Goal: Task Accomplishment & Management: Use online tool/utility

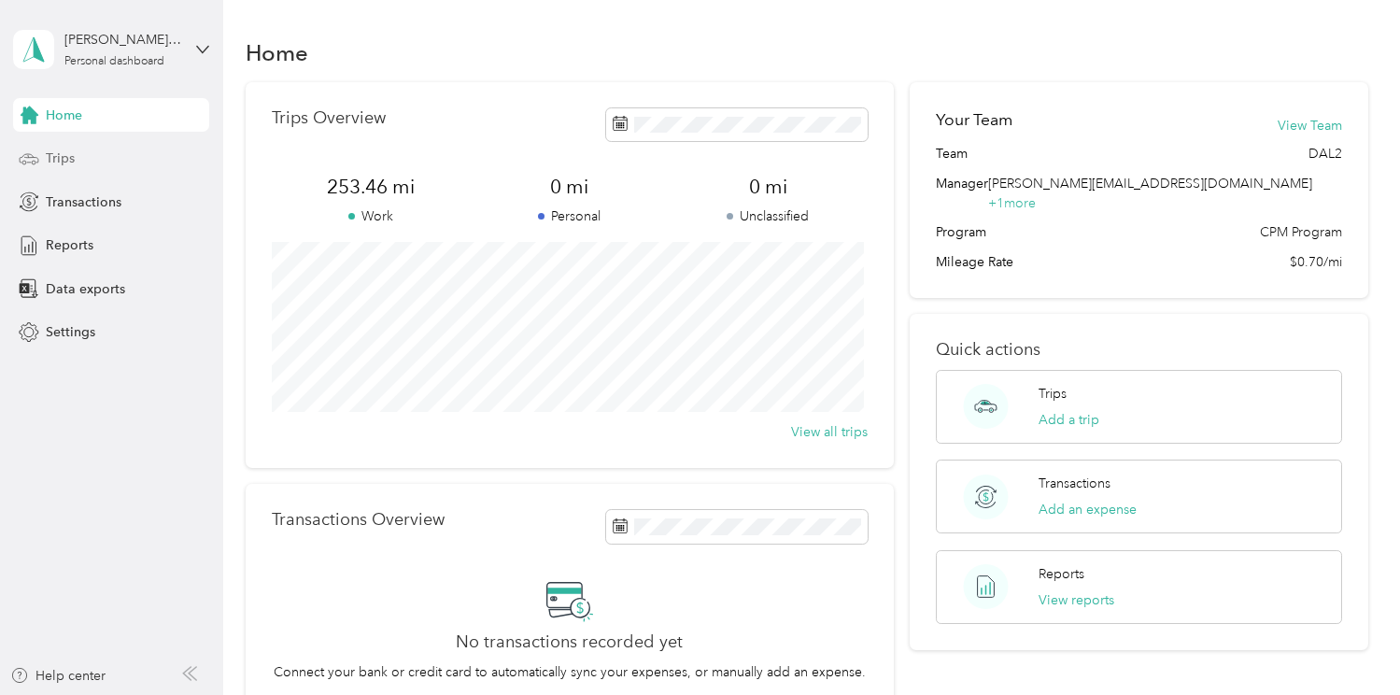
click at [92, 163] on div "Trips" at bounding box center [111, 159] width 196 height 34
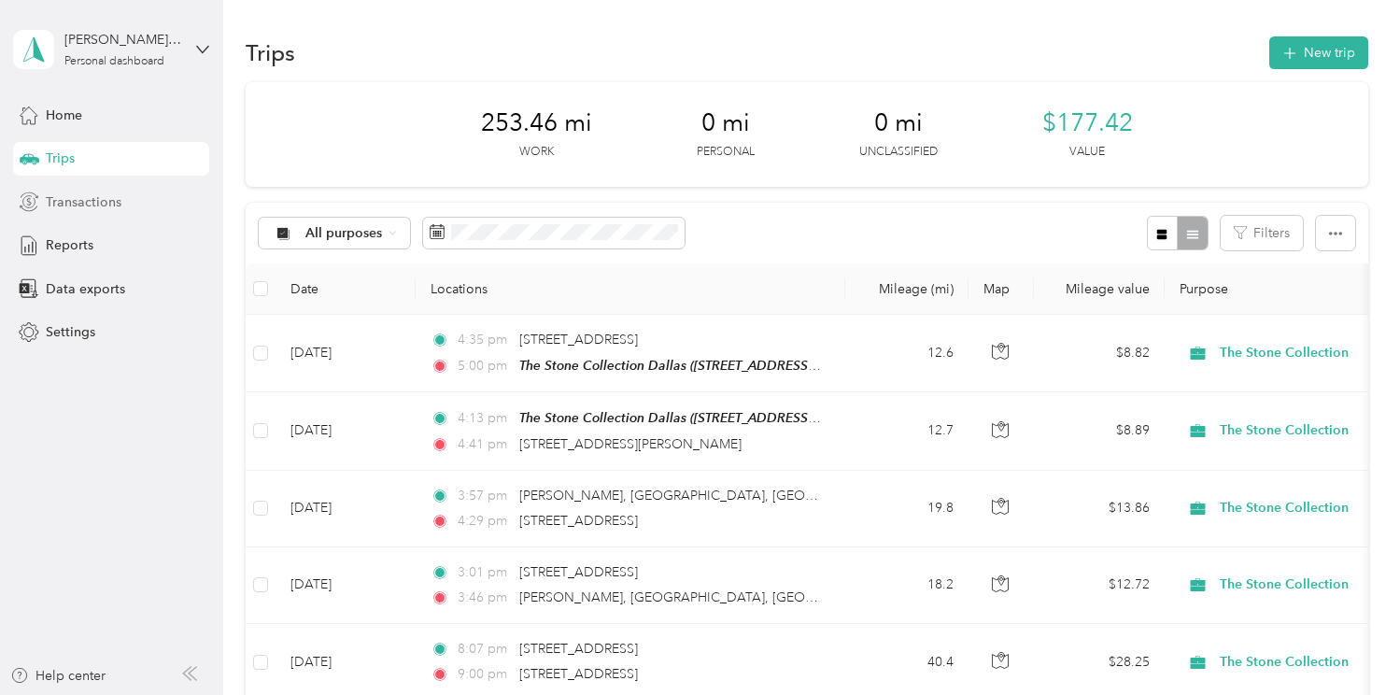
click at [111, 191] on div "Transactions" at bounding box center [111, 202] width 196 height 34
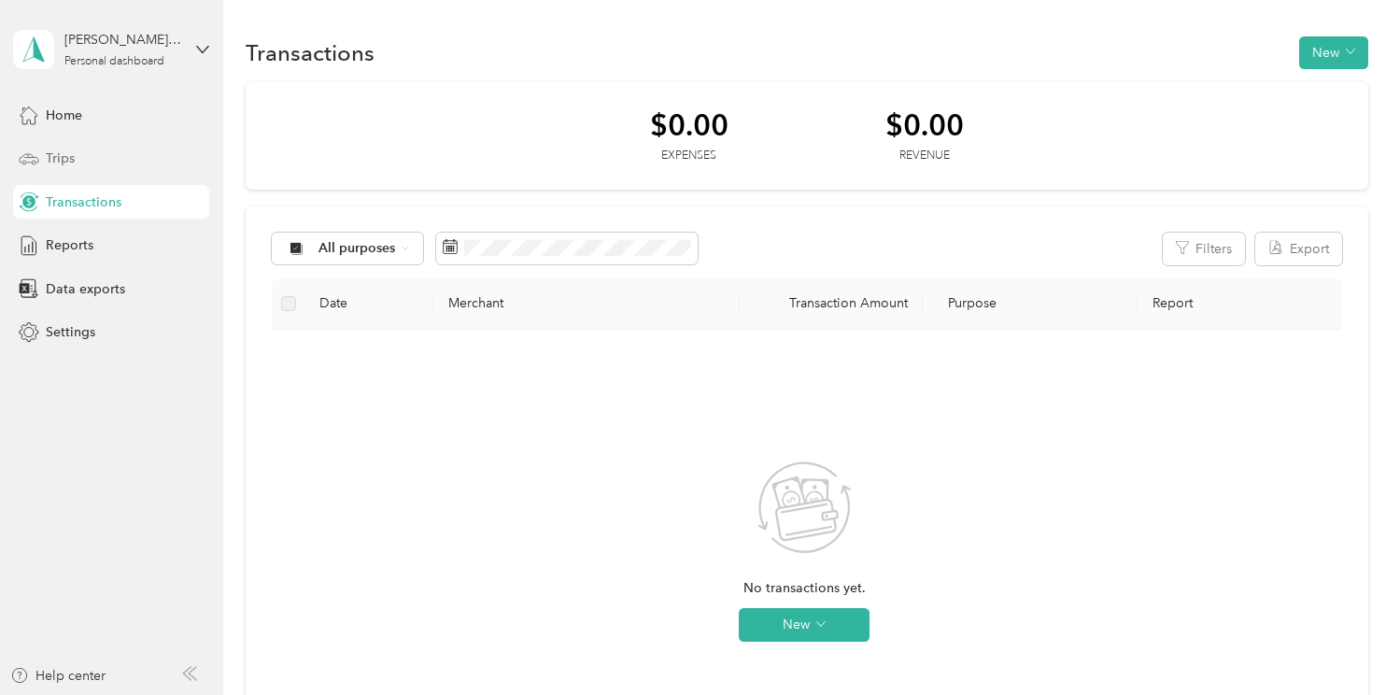
click at [108, 160] on div "Trips" at bounding box center [111, 159] width 196 height 34
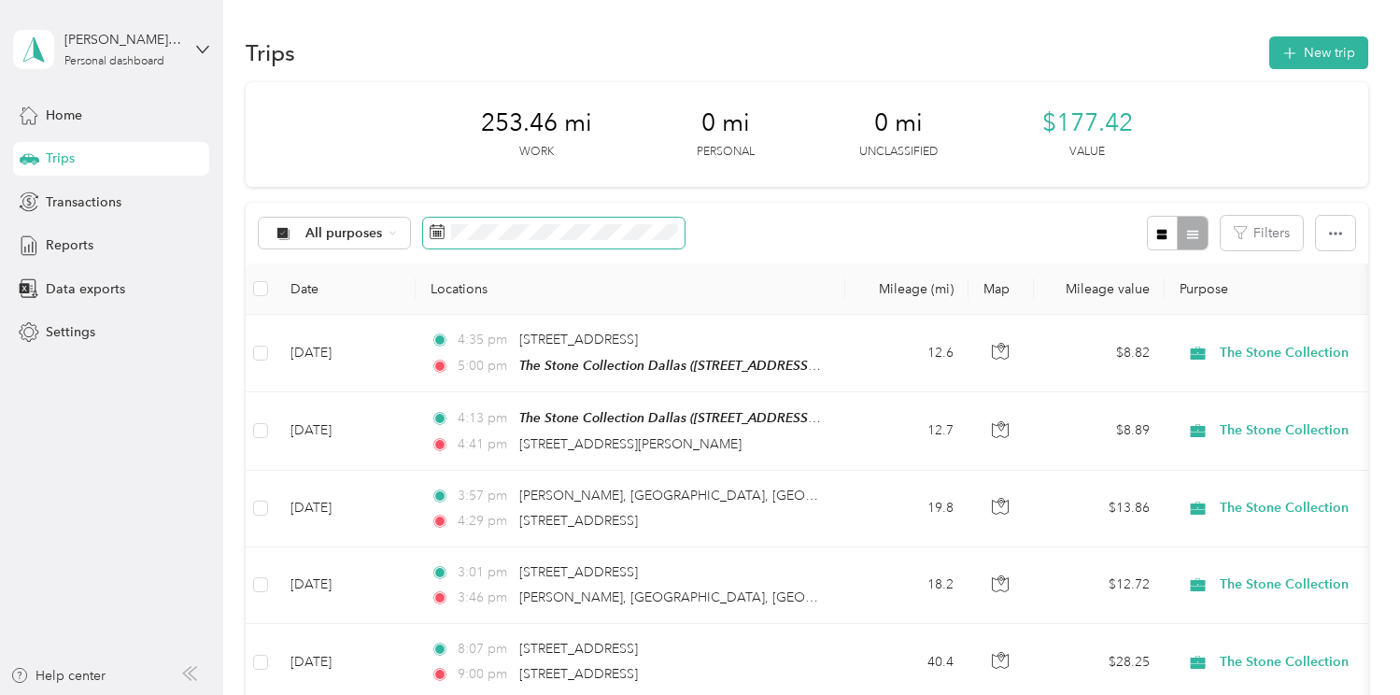
click at [488, 242] on span at bounding box center [554, 234] width 262 height 32
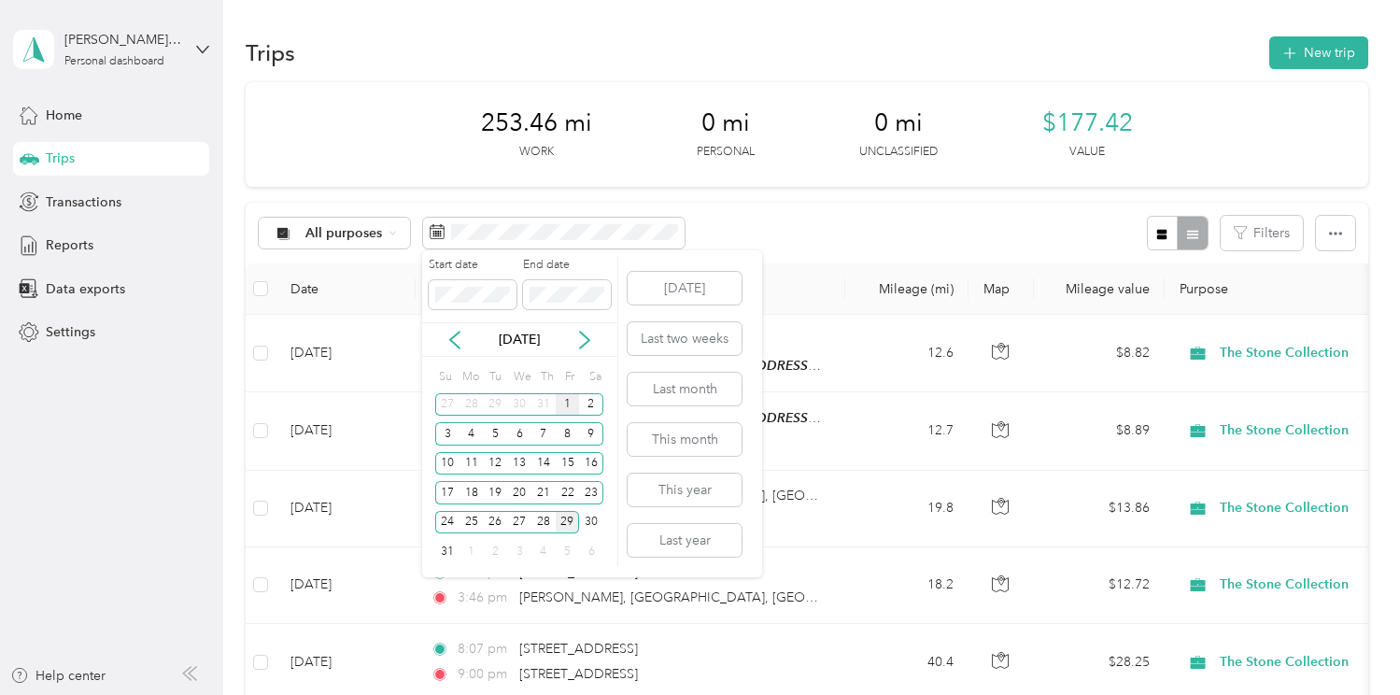
click at [567, 403] on div "1" at bounding box center [568, 404] width 24 height 23
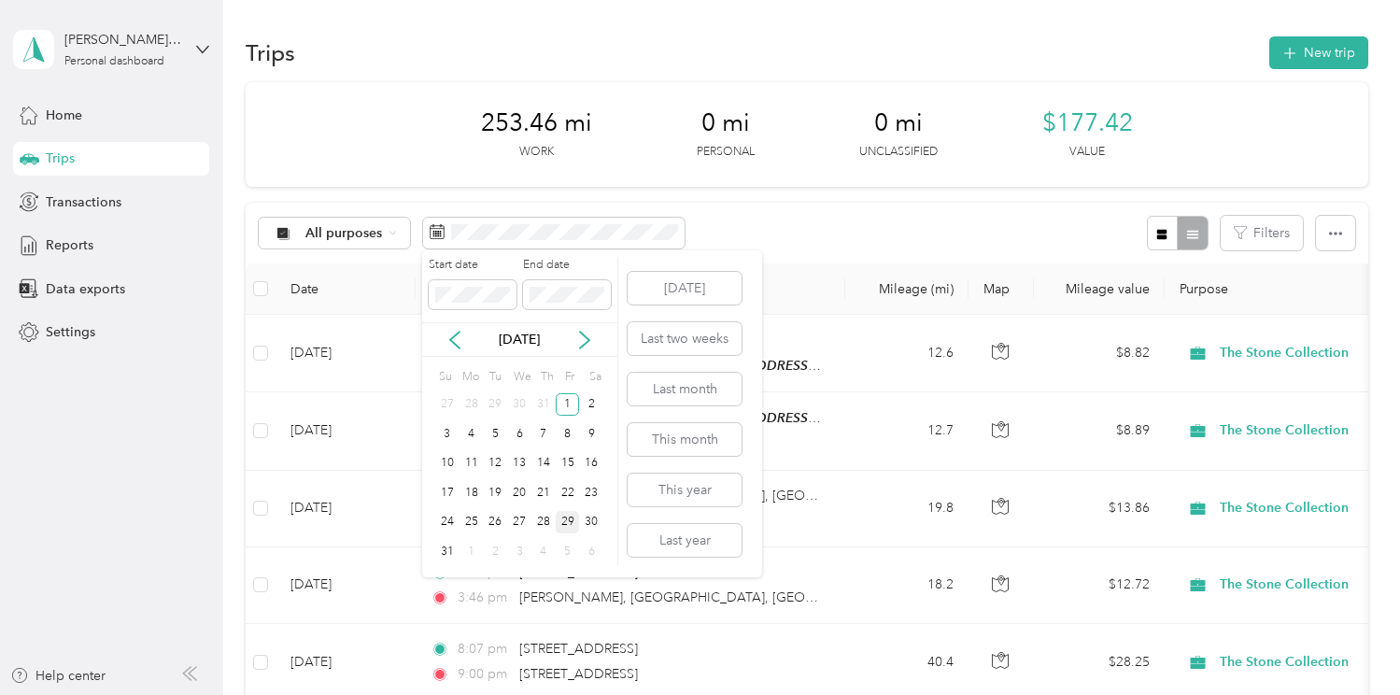
click at [571, 524] on div "29" at bounding box center [568, 522] width 24 height 23
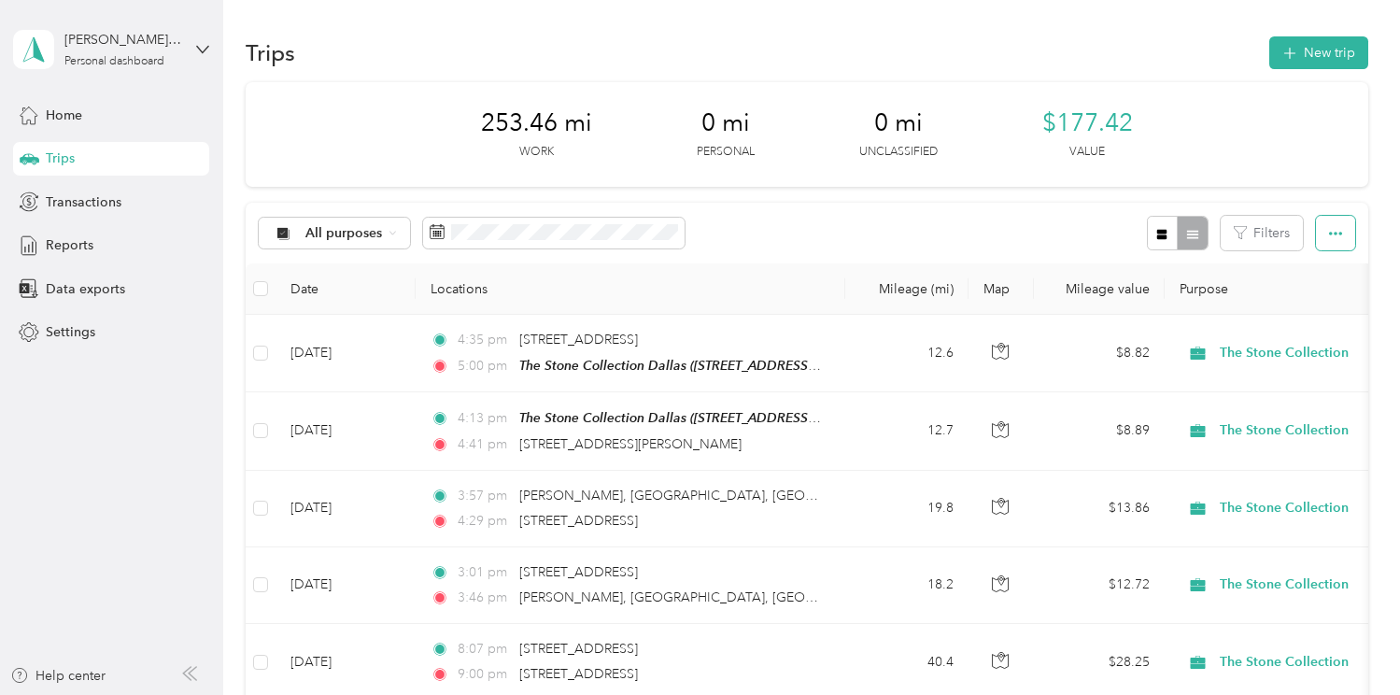
click at [1337, 247] on button "button" at bounding box center [1335, 233] width 39 height 35
click at [1320, 308] on div "Export" at bounding box center [1309, 301] width 51 height 20
click at [1291, 291] on div "Export" at bounding box center [1309, 301] width 51 height 20
click at [1299, 300] on span "Export" at bounding box center [1303, 301] width 39 height 16
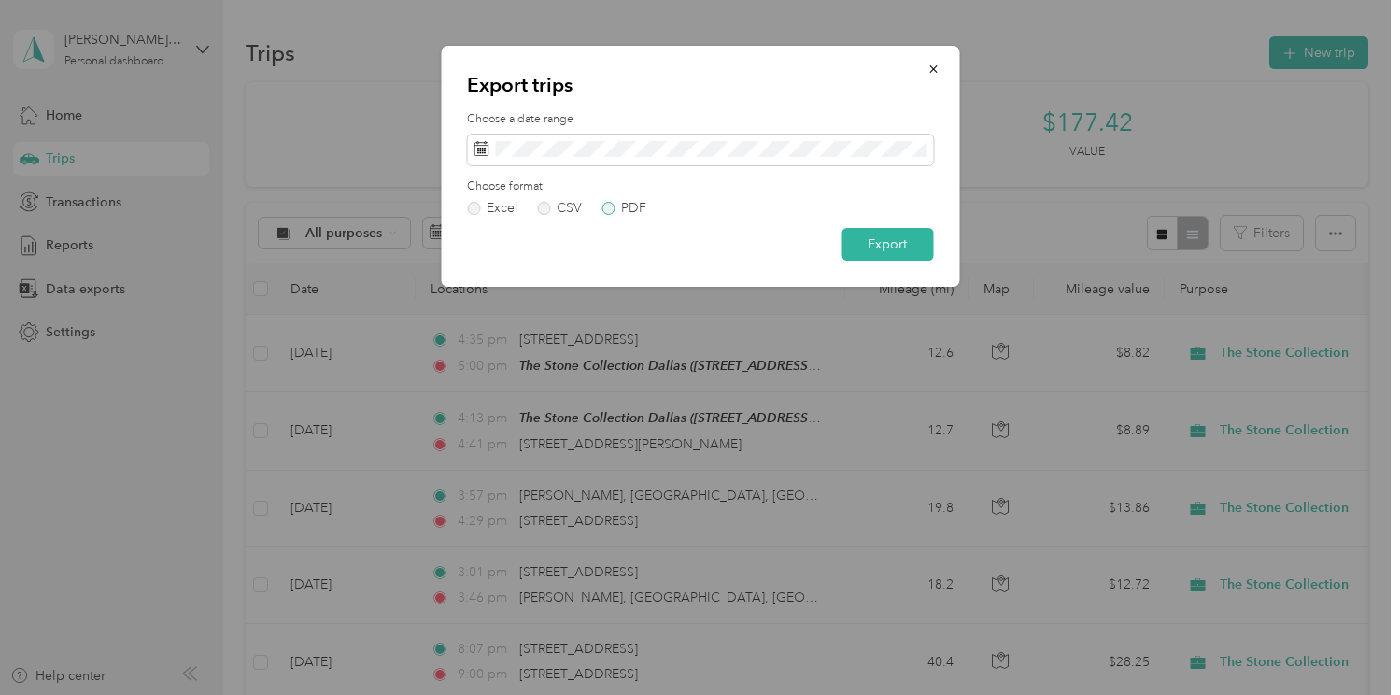
click at [609, 210] on label "PDF" at bounding box center [623, 208] width 45 height 13
click at [881, 250] on button "Export" at bounding box center [888, 244] width 92 height 33
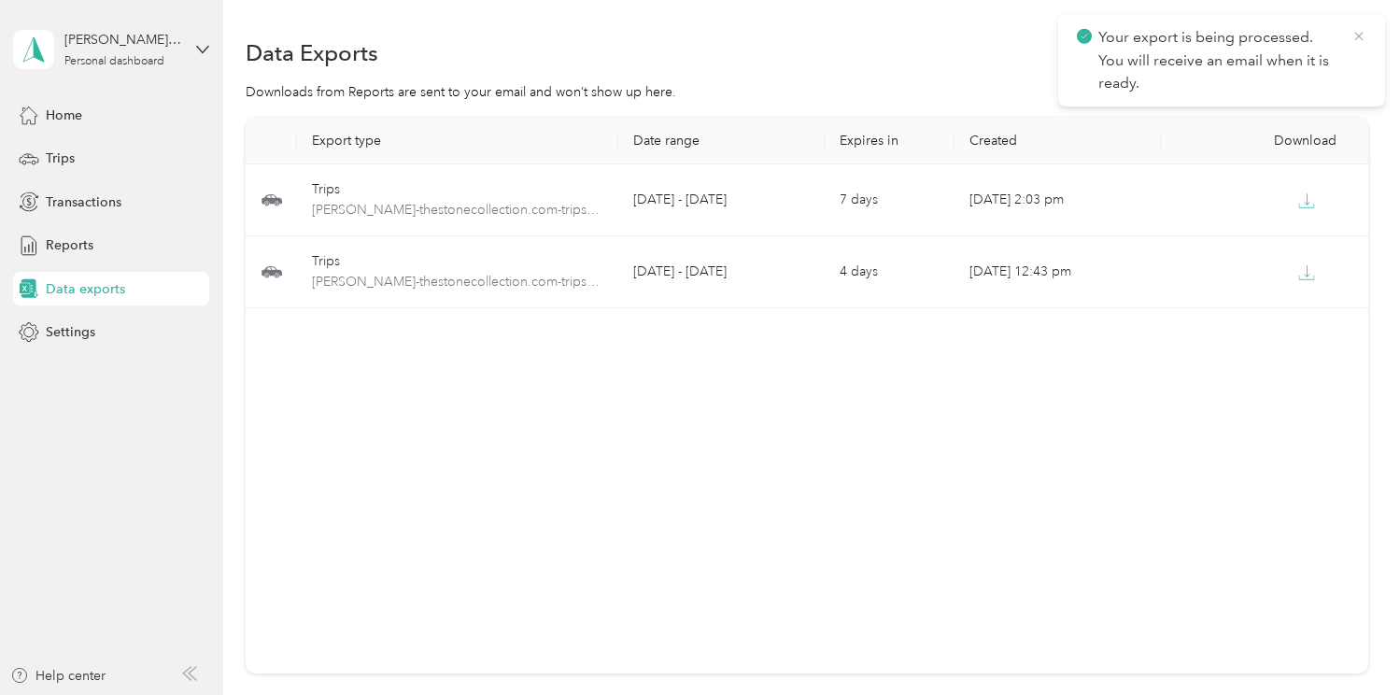
click at [1365, 32] on icon at bounding box center [1358, 36] width 15 height 17
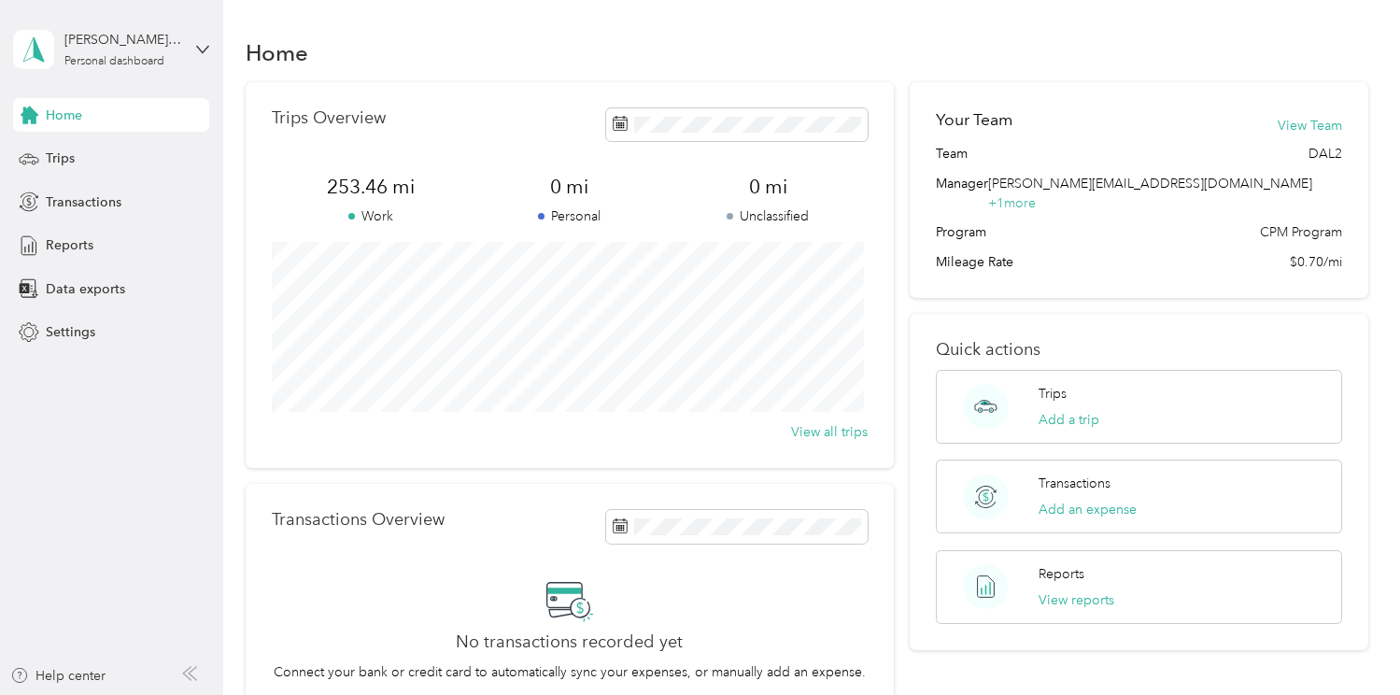
click at [117, 181] on div "Home Trips Transactions Reports Data exports Settings" at bounding box center [111, 223] width 196 height 251
click at [112, 159] on div "Trips" at bounding box center [111, 159] width 196 height 34
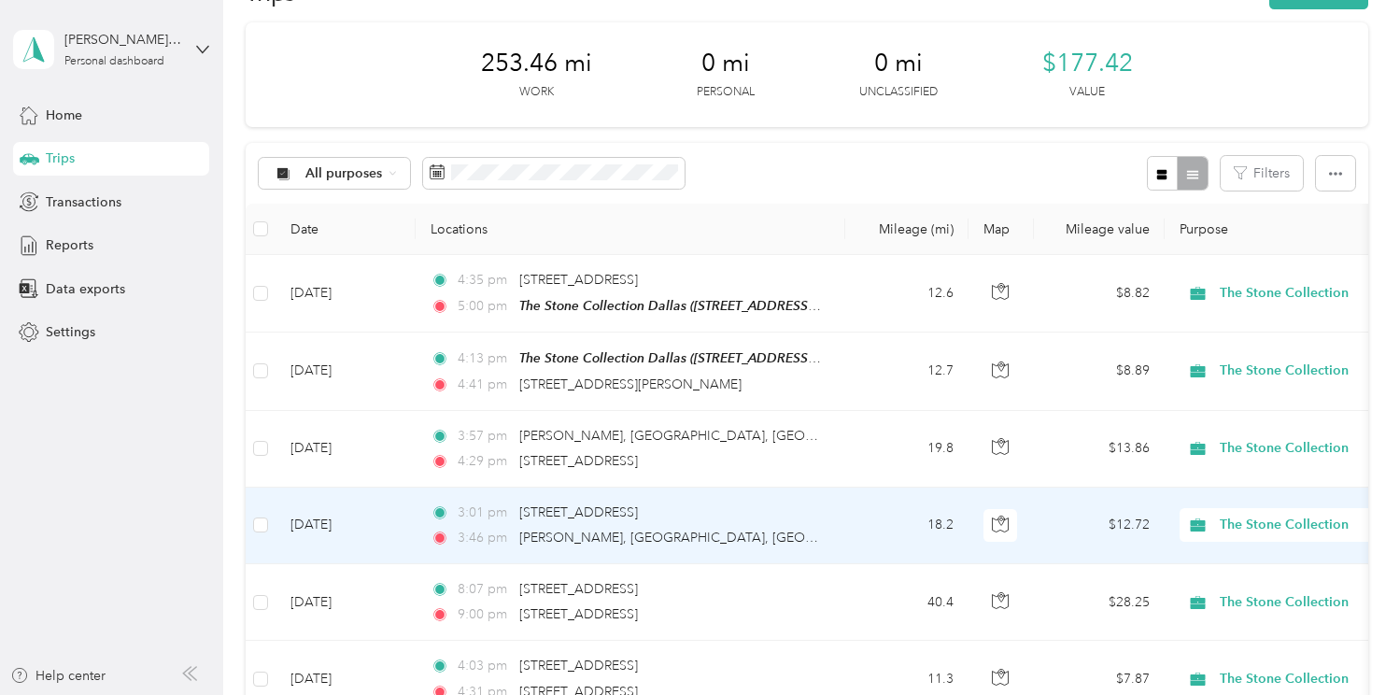
scroll to position [45, 0]
